Goal: Task Accomplishment & Management: Manage account settings

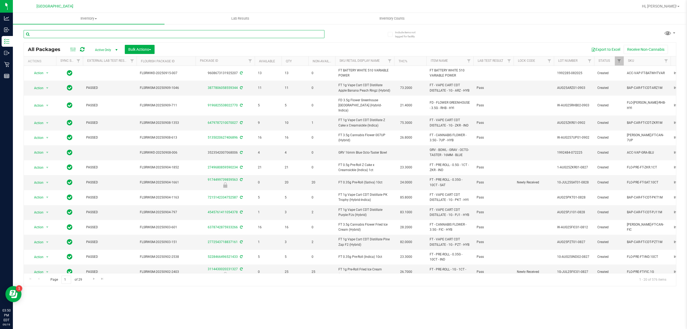
click at [87, 32] on input "text" at bounding box center [174, 34] width 301 height 8
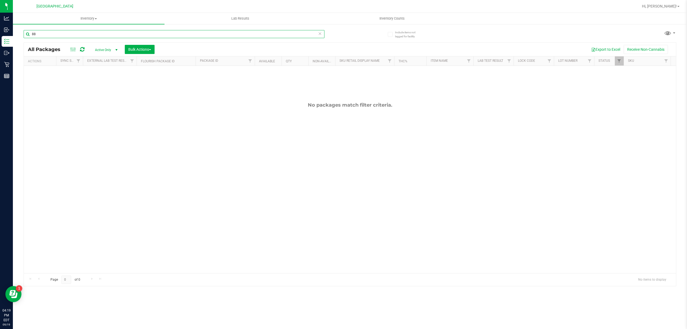
type input "8"
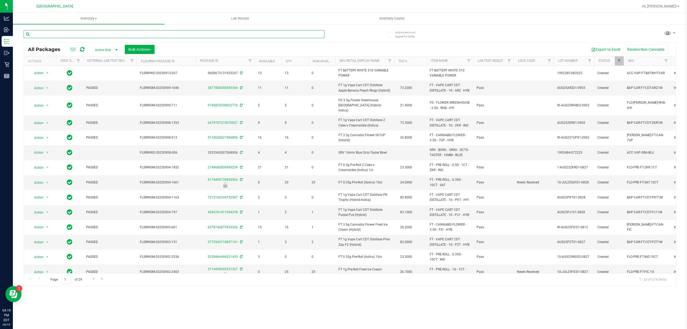
click at [72, 33] on input "text" at bounding box center [174, 34] width 301 height 8
type input "PURPLE PUNCH"
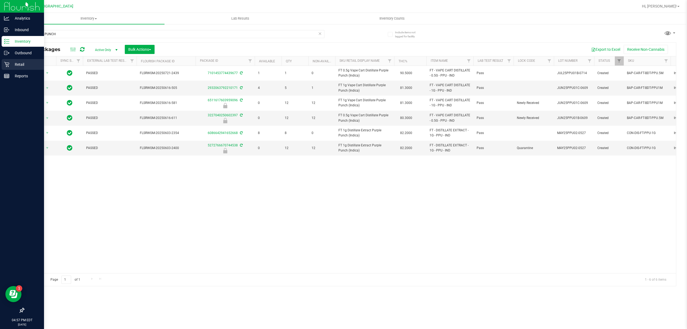
click at [9, 64] on p "Retail" at bounding box center [25, 64] width 32 height 6
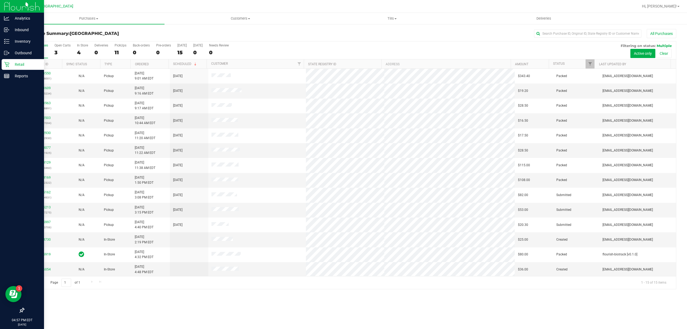
scroll to position [17, 0]
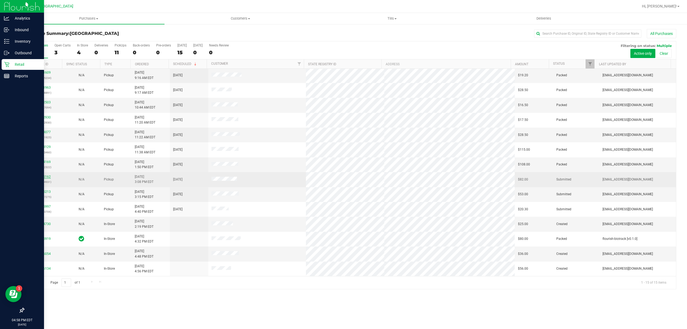
click at [46, 177] on link "11975162" at bounding box center [43, 177] width 15 height 4
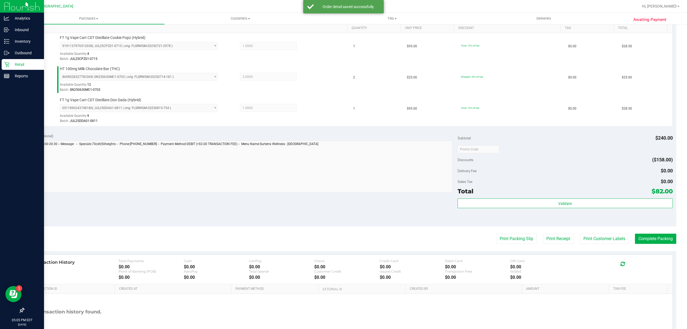
scroll to position [143, 0]
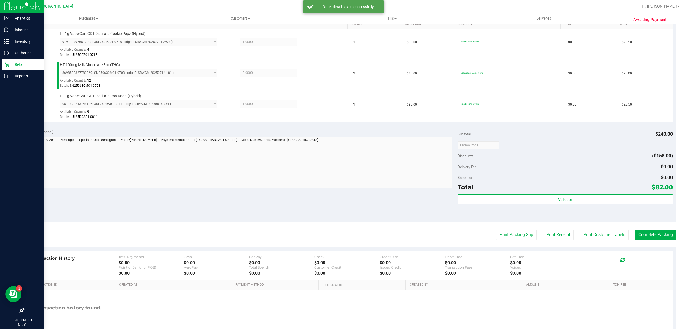
click at [570, 187] on div "Total $82.00" at bounding box center [565, 187] width 215 height 10
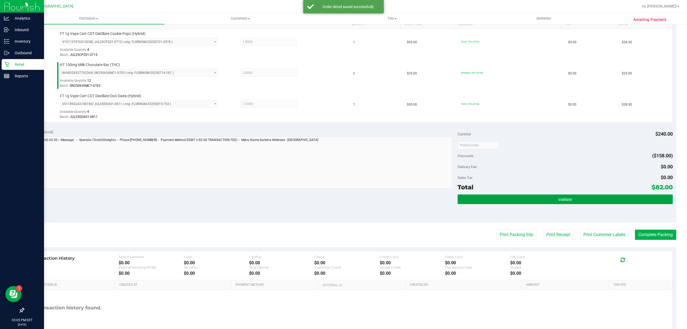
click at [573, 200] on button "Validate" at bounding box center [565, 199] width 215 height 10
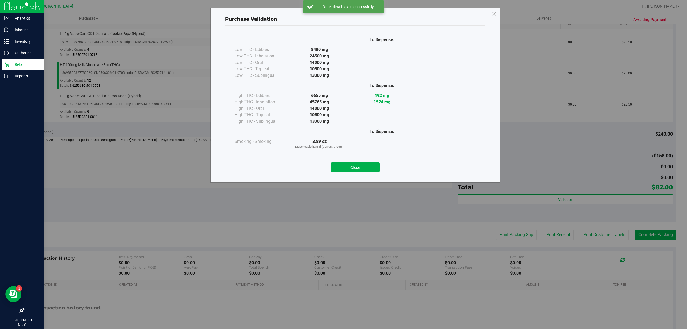
click at [331, 160] on div "Close" at bounding box center [355, 165] width 244 height 13
click at [341, 164] on button "Close" at bounding box center [355, 167] width 49 height 10
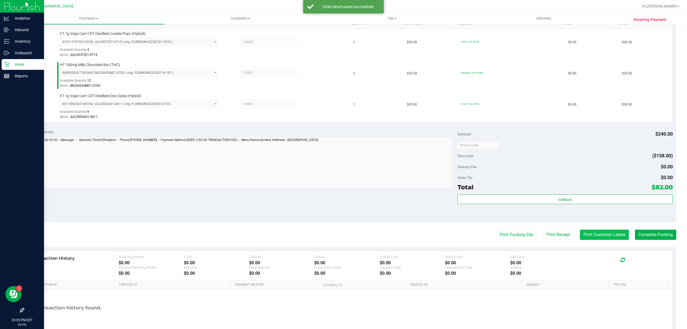
click at [615, 238] on button "Print Customer Labels" at bounding box center [604, 234] width 49 height 10
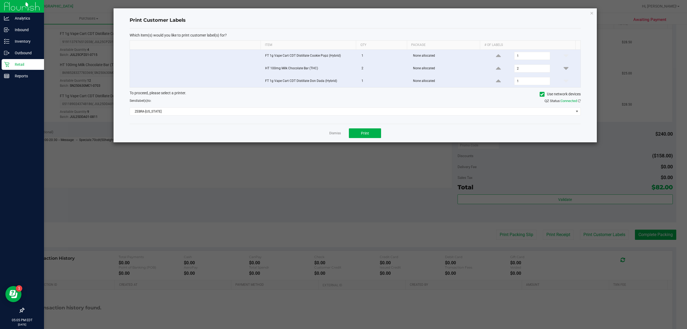
click at [374, 127] on div "Dismiss Print" at bounding box center [355, 133] width 451 height 19
click at [367, 131] on button "Print" at bounding box center [365, 133] width 32 height 10
click at [335, 133] on link "Dismiss" at bounding box center [335, 133] width 12 height 5
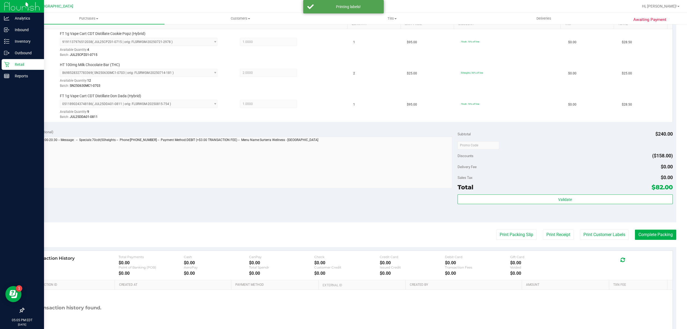
click at [636, 225] on purchase-details "Back Edit Purchase Cancel Purchase View Profile # 11975162 BioTrack ID: - Submi…" at bounding box center [350, 116] width 653 height 461
click at [642, 230] on purchase-details "Back Edit Purchase Cancel Purchase View Profile # 11975162 BioTrack ID: - Submi…" at bounding box center [350, 116] width 653 height 461
click at [646, 231] on button "Complete Packing" at bounding box center [655, 234] width 41 height 10
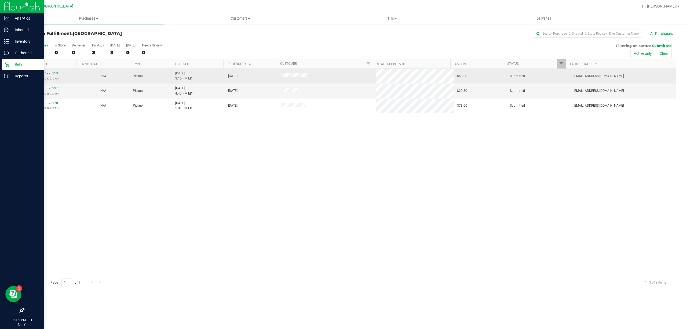
click at [49, 73] on link "11975213" at bounding box center [50, 73] width 15 height 4
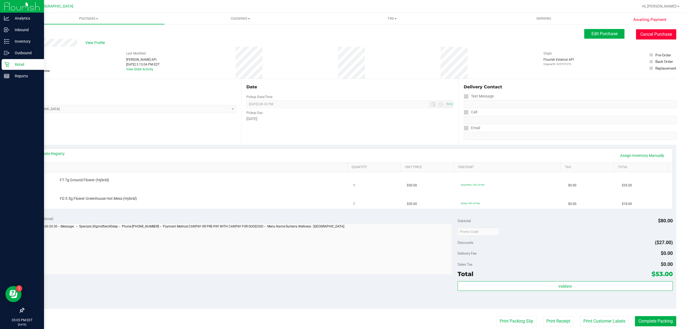
click at [660, 39] on button "Cancel Purchase" at bounding box center [656, 34] width 40 height 10
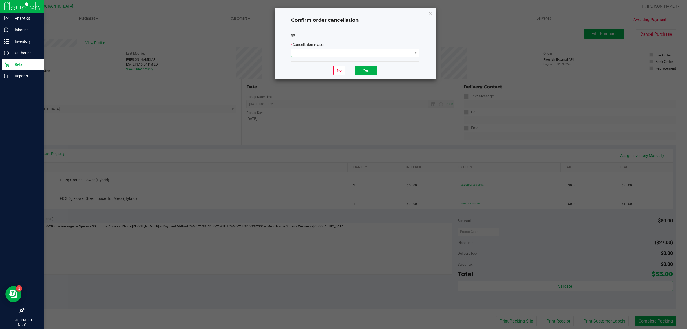
click at [401, 51] on span at bounding box center [351, 53] width 121 height 8
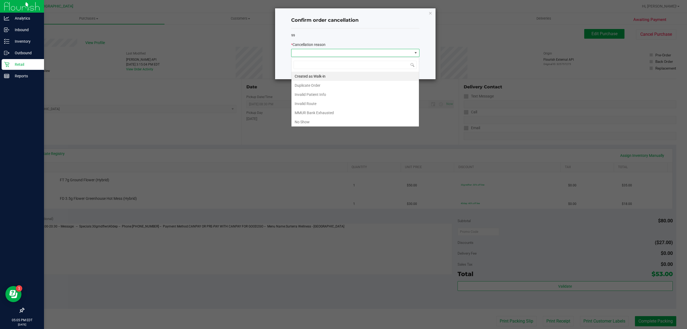
scroll to position [8, 128]
drag, startPoint x: 371, startPoint y: 120, endPoint x: 375, endPoint y: 96, distance: 25.0
click at [371, 119] on li "No Show" at bounding box center [354, 121] width 127 height 9
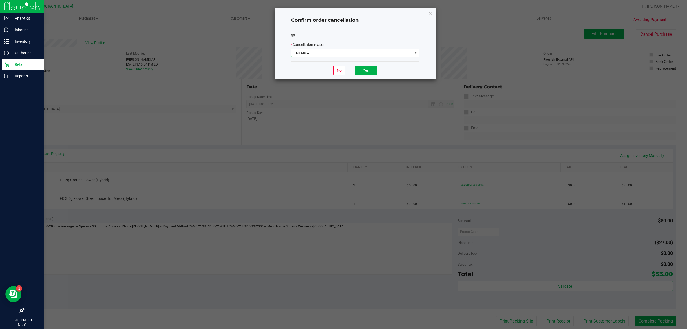
click at [378, 63] on div "No Yes" at bounding box center [355, 70] width 128 height 18
click at [364, 67] on button "Yes" at bounding box center [366, 70] width 23 height 9
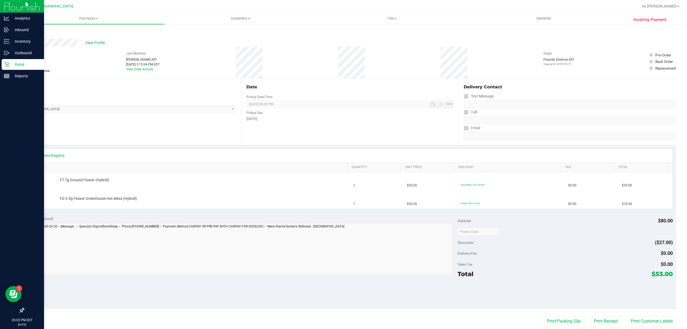
click at [29, 29] on div "Back" at bounding box center [28, 32] width 8 height 6
click at [61, 35] on div "Back" at bounding box center [350, 34] width 653 height 10
click at [22, 27] on div "Awaiting Payment Back View Profile # 11975213 BioTrack ID: - Cancelled Needs re…" at bounding box center [350, 234] width 674 height 421
click at [24, 30] on link "Back" at bounding box center [28, 32] width 8 height 4
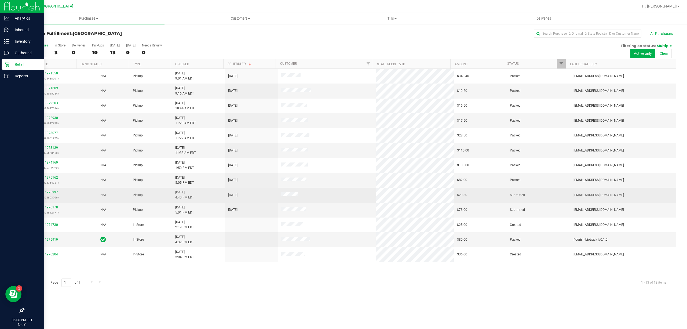
click at [49, 191] on div "11975997 (325803706)" at bounding box center [50, 195] width 46 height 10
click at [50, 194] on link "11975997" at bounding box center [50, 192] width 15 height 4
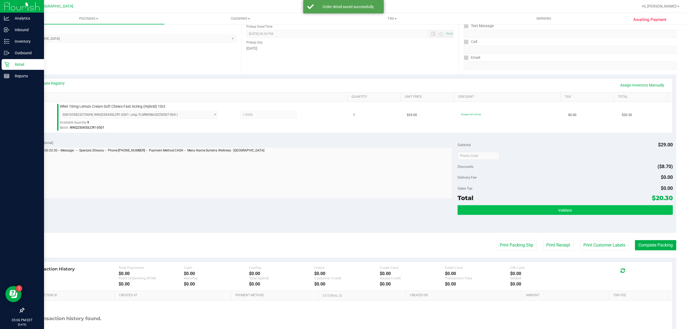
scroll to position [111, 0]
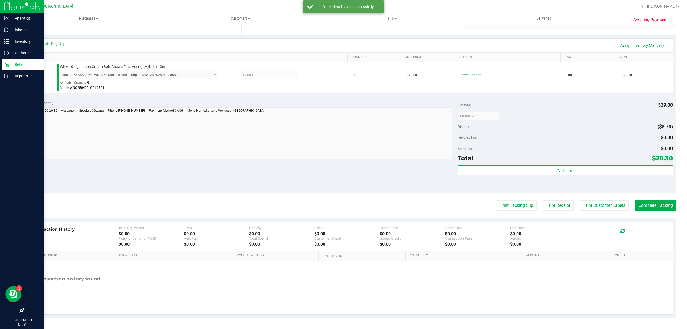
click at [524, 164] on div "Subtotal $29.00 Discounts ($8.70) Delivery Fee $0.00 Sales Tax $0.00 Total $20.…" at bounding box center [565, 144] width 215 height 89
click at [525, 165] on div "Subtotal $29.00 Discounts ($8.70) Delivery Fee $0.00 Sales Tax $0.00 Total $20.…" at bounding box center [565, 144] width 215 height 89
click at [594, 180] on div "Validate" at bounding box center [565, 177] width 215 height 24
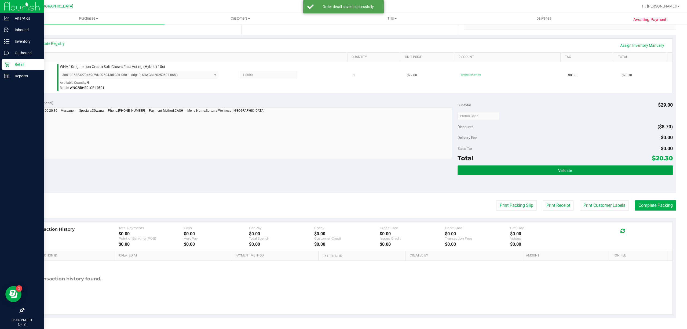
click at [593, 173] on button "Validate" at bounding box center [565, 170] width 215 height 10
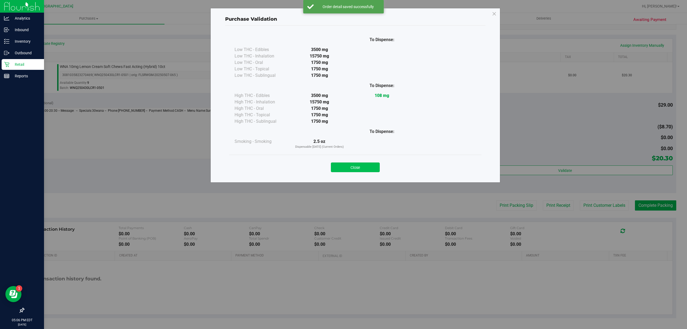
click at [366, 169] on button "Close" at bounding box center [355, 167] width 49 height 10
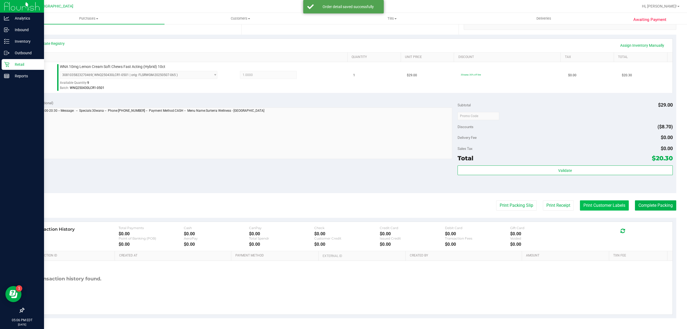
click at [615, 210] on button "Print Customer Labels" at bounding box center [604, 205] width 49 height 10
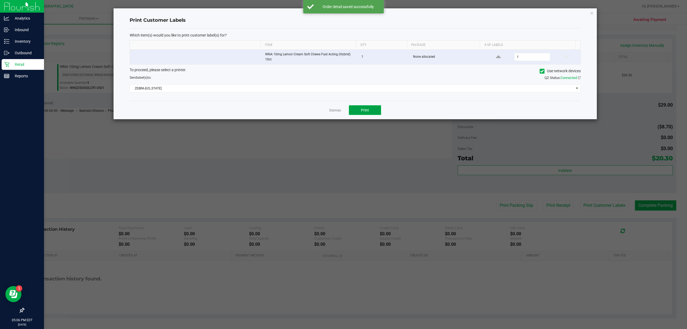
click at [353, 112] on button "Print" at bounding box center [365, 110] width 32 height 10
click at [337, 112] on link "Dismiss" at bounding box center [335, 110] width 12 height 5
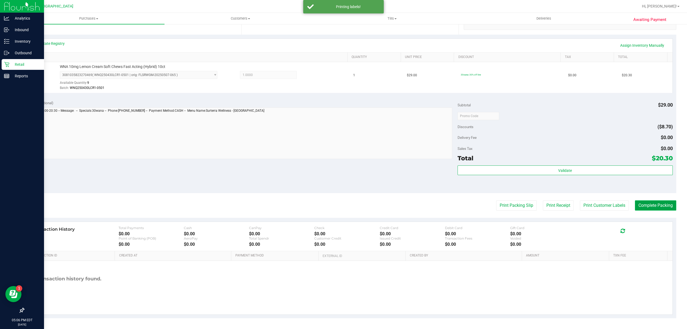
click at [664, 205] on button "Complete Packing" at bounding box center [655, 205] width 41 height 10
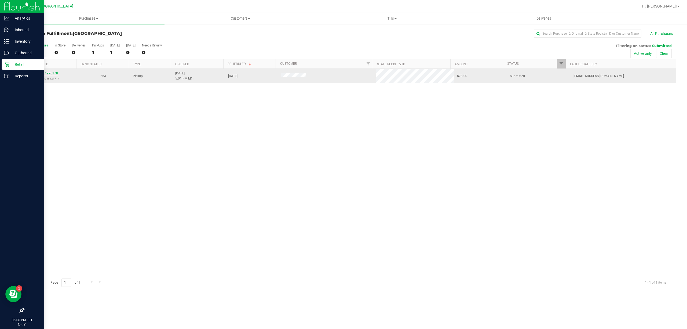
click at [48, 72] on link "11976178" at bounding box center [50, 73] width 15 height 4
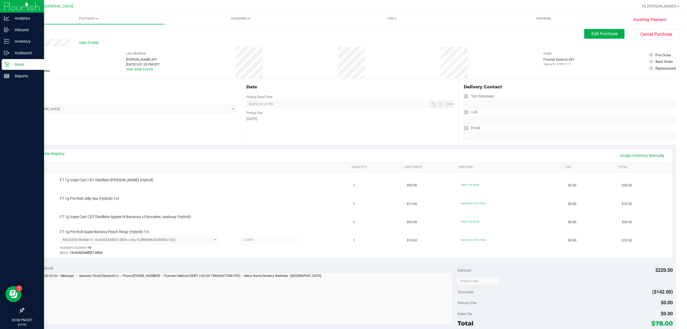
click at [29, 34] on link "Back" at bounding box center [28, 32] width 8 height 4
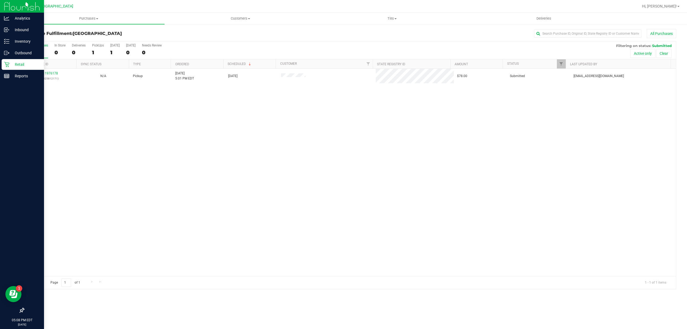
click at [7, 62] on icon at bounding box center [6, 64] width 5 height 5
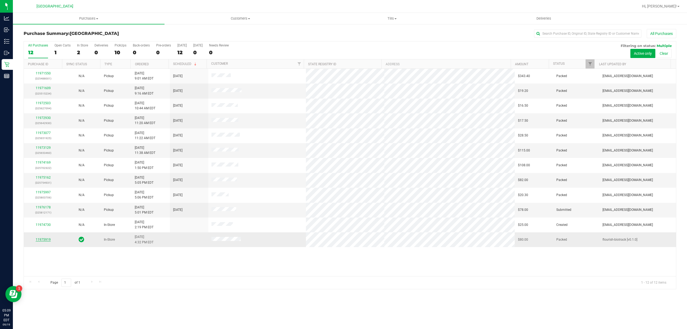
click at [48, 240] on link "11975919" at bounding box center [43, 240] width 15 height 4
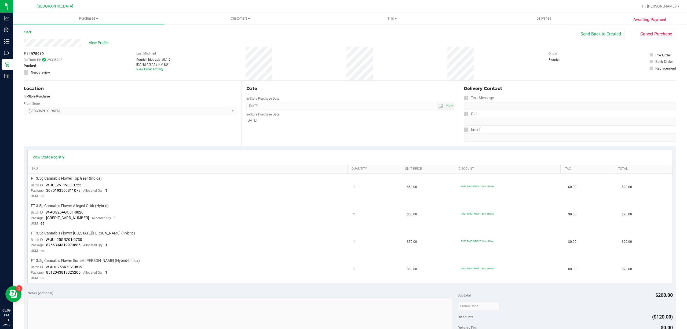
click at [14, 62] on div "Awaiting Payment Back Send Back to Created Cancel Purchase View Profile # 11975…" at bounding box center [350, 271] width 674 height 495
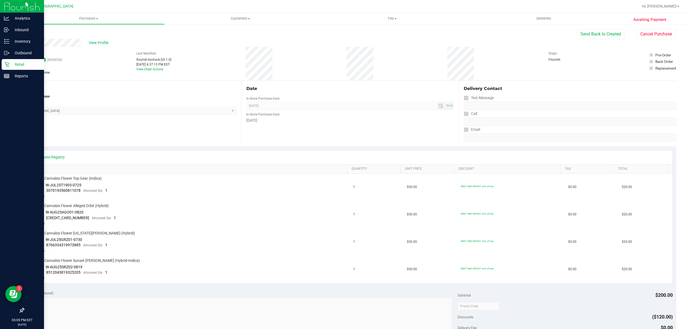
click at [11, 63] on p "Retail" at bounding box center [25, 64] width 32 height 6
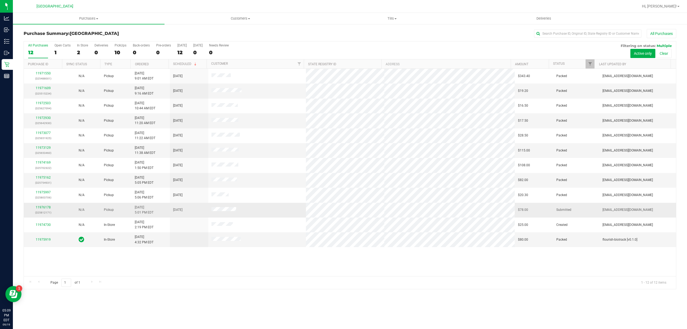
click at [52, 209] on div "11976178 (325812171)" at bounding box center [43, 210] width 32 height 10
click at [45, 207] on link "11976178" at bounding box center [43, 207] width 15 height 4
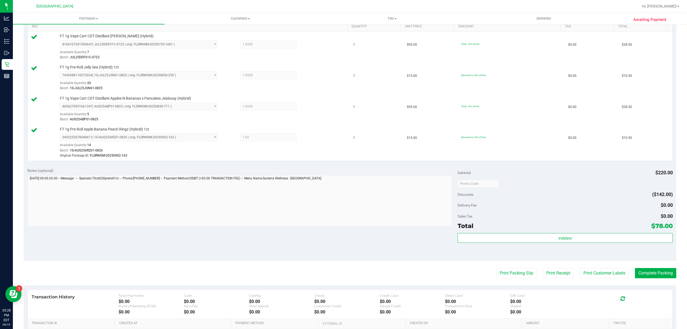
scroll to position [210, 0]
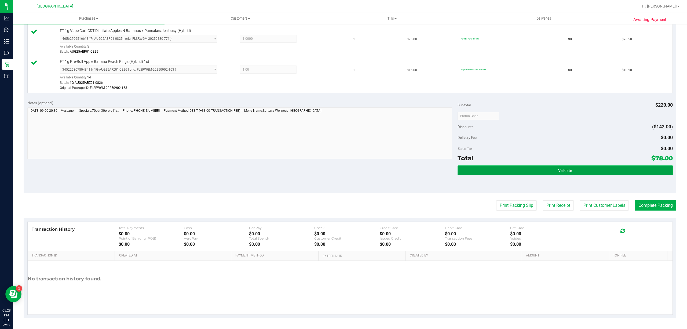
click at [540, 165] on button "Validate" at bounding box center [565, 170] width 215 height 10
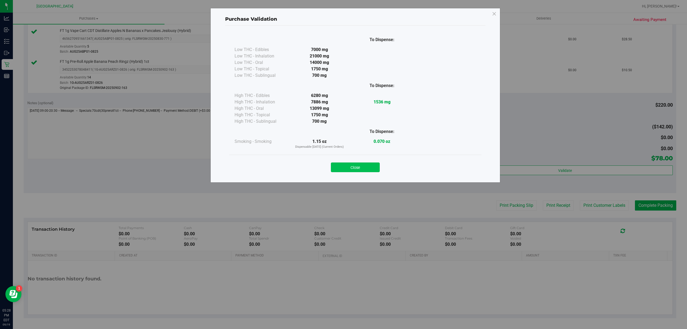
click at [369, 168] on button "Close" at bounding box center [355, 167] width 49 height 10
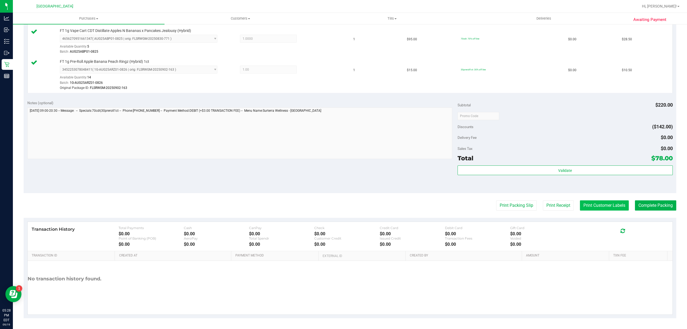
click at [608, 201] on button "Print Customer Labels" at bounding box center [604, 205] width 49 height 10
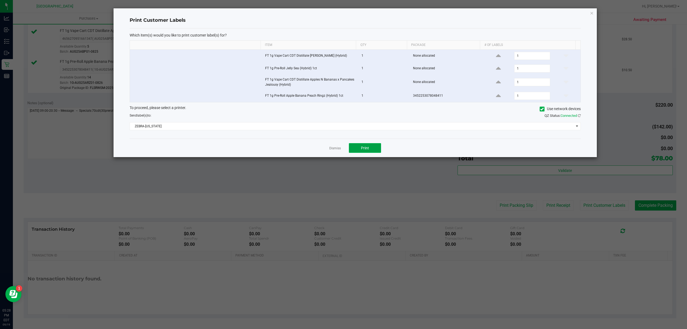
click at [374, 153] on button "Print" at bounding box center [365, 148] width 32 height 10
click at [335, 147] on link "Dismiss" at bounding box center [335, 148] width 12 height 5
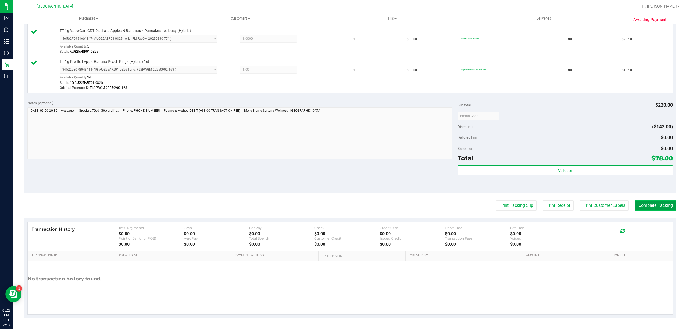
click at [641, 201] on button "Complete Packing" at bounding box center [655, 205] width 41 height 10
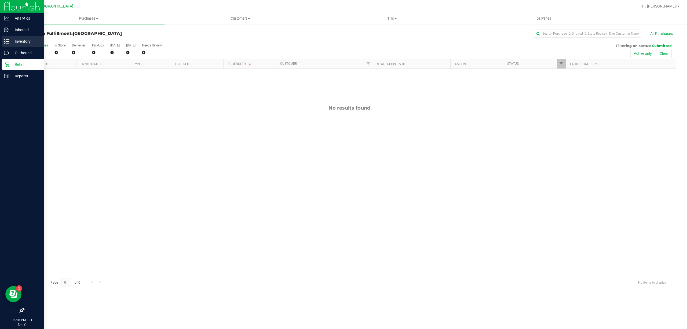
click at [25, 43] on p "Inventory" at bounding box center [25, 41] width 32 height 6
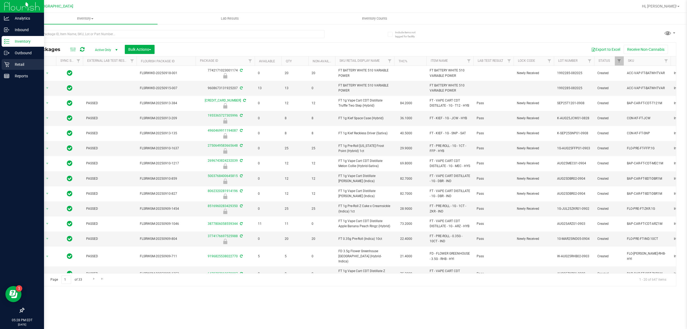
click at [34, 66] on p "Retail" at bounding box center [25, 64] width 32 height 6
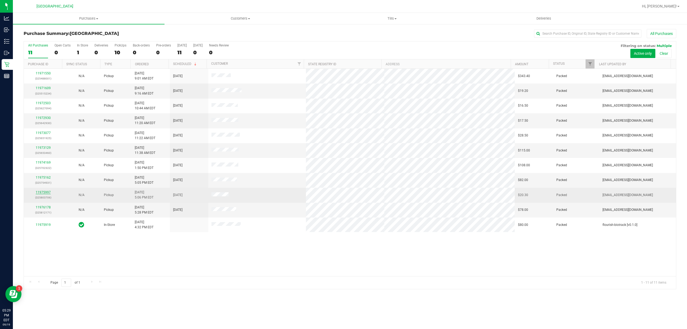
click at [42, 194] on link "11975997" at bounding box center [43, 192] width 15 height 4
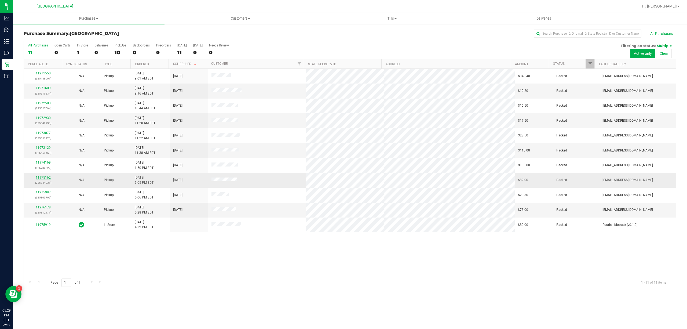
click at [40, 179] on link "11975162" at bounding box center [43, 178] width 15 height 4
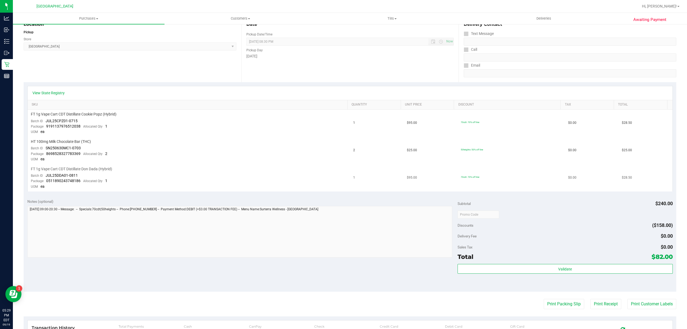
scroll to position [107, 0]
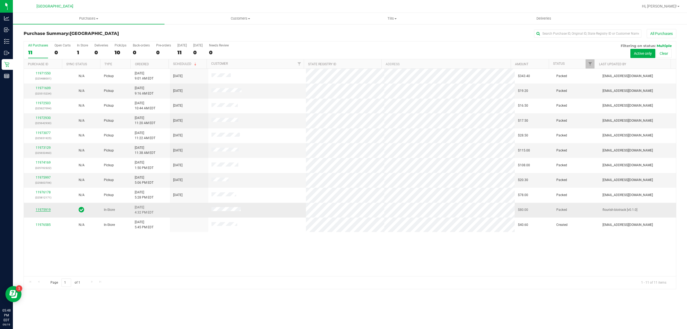
click at [43, 211] on link "11975919" at bounding box center [43, 210] width 15 height 4
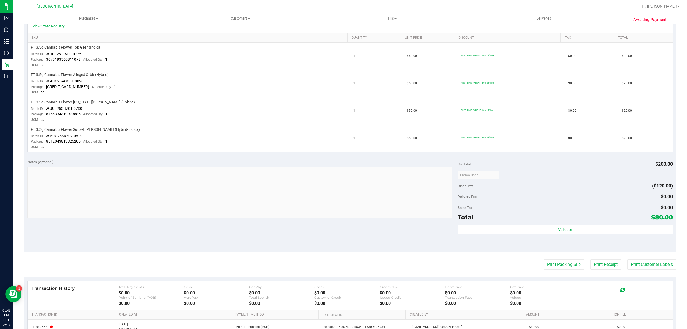
scroll to position [188, 0]
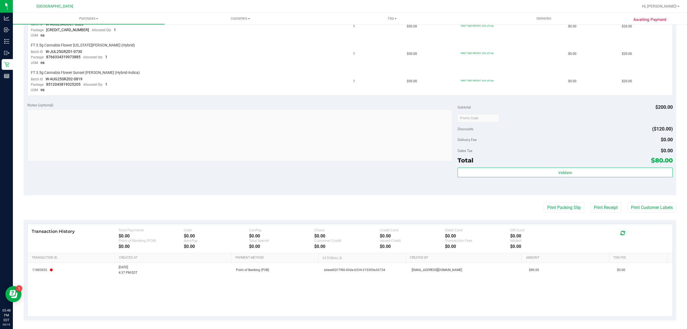
drag, startPoint x: 629, startPoint y: 173, endPoint x: 641, endPoint y: 188, distance: 19.5
click at [641, 188] on div "Validate" at bounding box center [565, 179] width 215 height 24
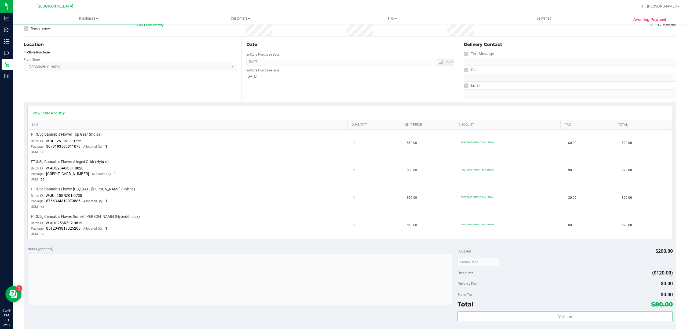
scroll to position [0, 0]
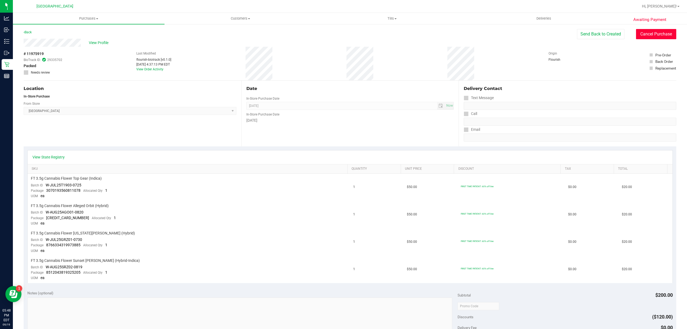
click at [652, 35] on button "Cancel Purchase" at bounding box center [656, 34] width 40 height 10
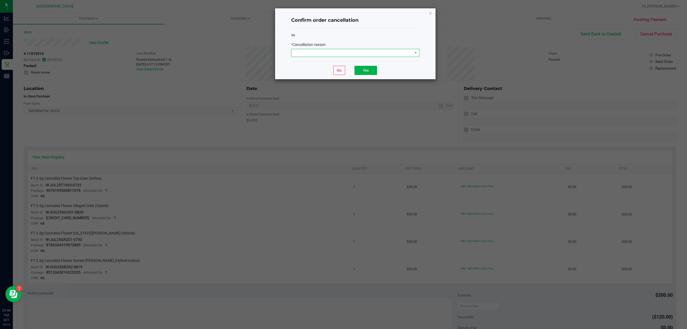
click at [396, 54] on span at bounding box center [351, 53] width 121 height 8
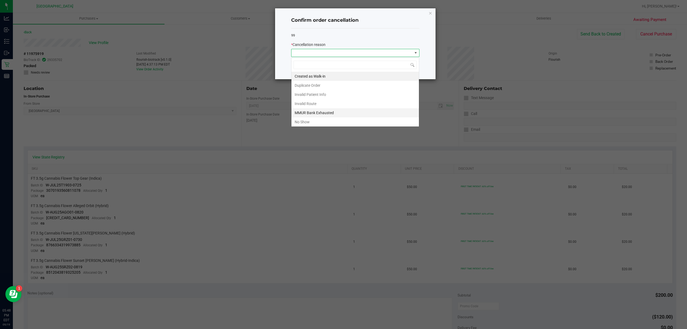
scroll to position [8, 128]
click at [347, 115] on li "MMUR Bank Exhausted" at bounding box center [354, 112] width 127 height 9
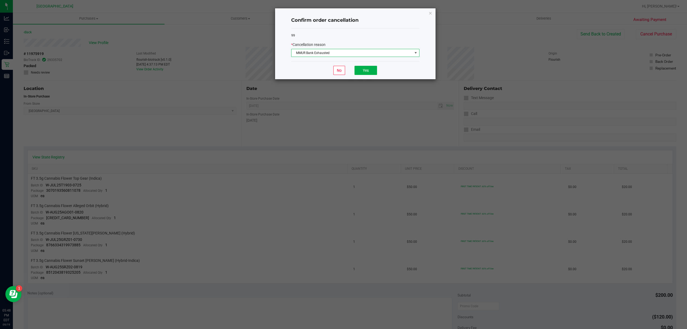
click at [341, 64] on div "No Yes" at bounding box center [355, 70] width 128 height 18
drag, startPoint x: 341, startPoint y: 64, endPoint x: 349, endPoint y: 59, distance: 9.9
click at [349, 59] on div "99 * Cancellation reason MMUR Bank Exhausted" at bounding box center [355, 44] width 128 height 33
click at [368, 72] on button "Yes" at bounding box center [366, 70] width 23 height 9
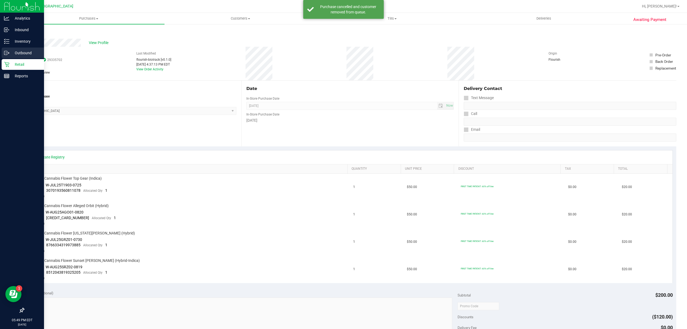
click at [7, 58] on div "Outbound" at bounding box center [23, 53] width 42 height 11
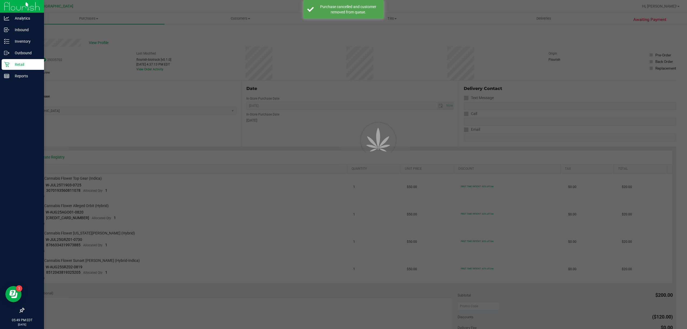
click at [18, 66] on p "Retail" at bounding box center [25, 64] width 32 height 6
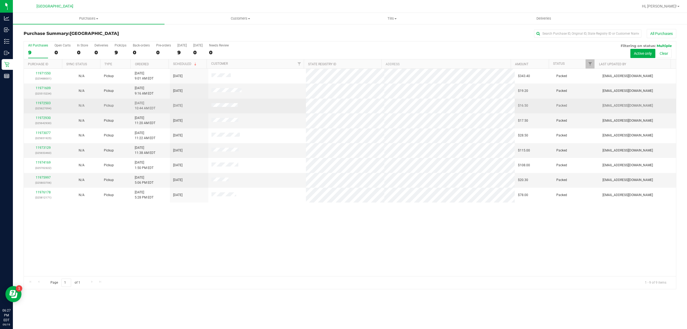
click at [222, 103] on span at bounding box center [224, 106] width 26 height 6
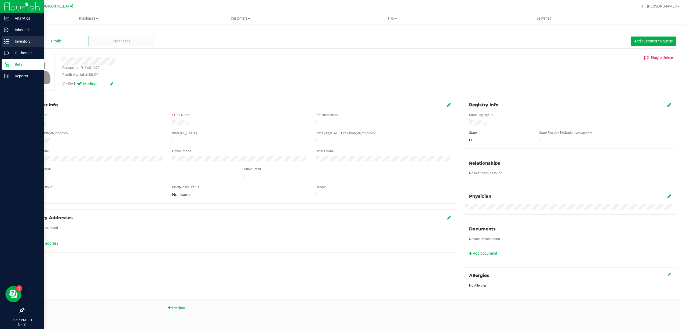
click at [12, 43] on p "Inventory" at bounding box center [25, 41] width 32 height 6
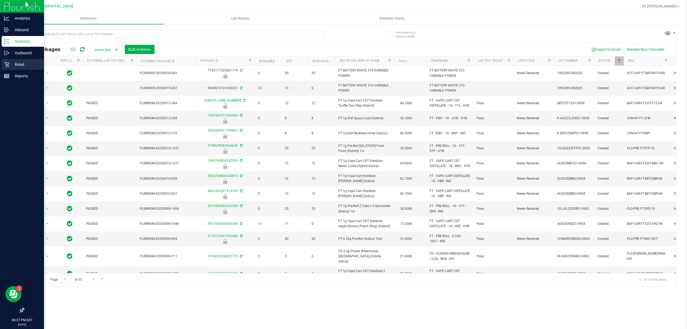
click at [10, 62] on p "Retail" at bounding box center [25, 64] width 32 height 6
